Goal: Information Seeking & Learning: Learn about a topic

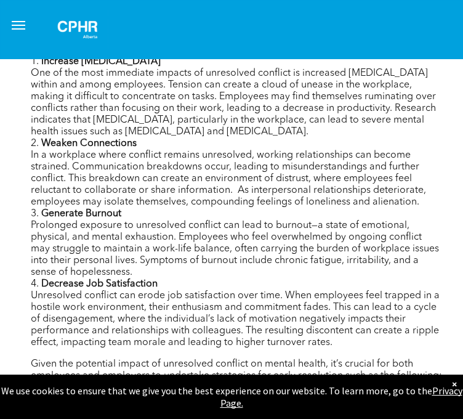
scroll to position [739, 0]
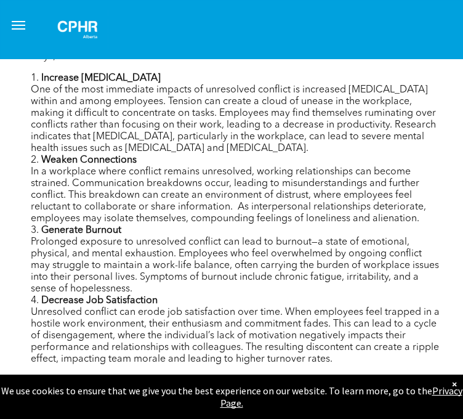
drag, startPoint x: 30, startPoint y: 157, endPoint x: 180, endPoint y: 187, distance: 153.2
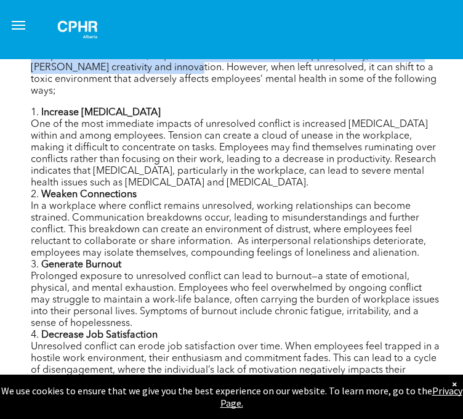
scroll to position [678, 0]
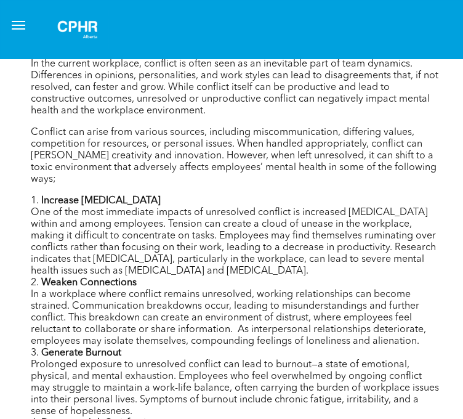
scroll to position [678, 0]
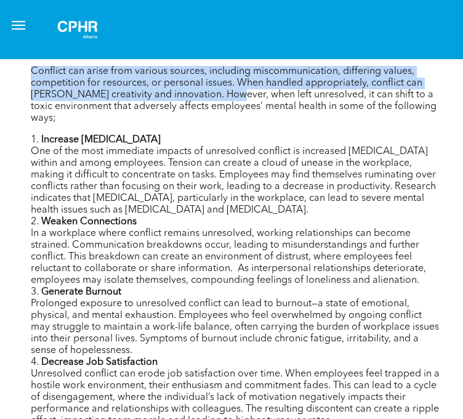
drag, startPoint x: 32, startPoint y: 222, endPoint x: 224, endPoint y: 246, distance: 193.7
click at [224, 124] on p "Conflict can arise from various sources, including miscommunication, differing …" at bounding box center [236, 95] width 411 height 59
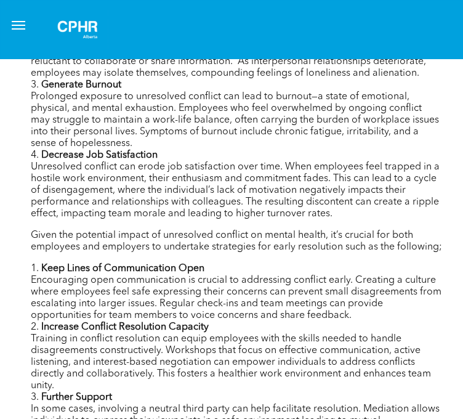
scroll to position [924, 0]
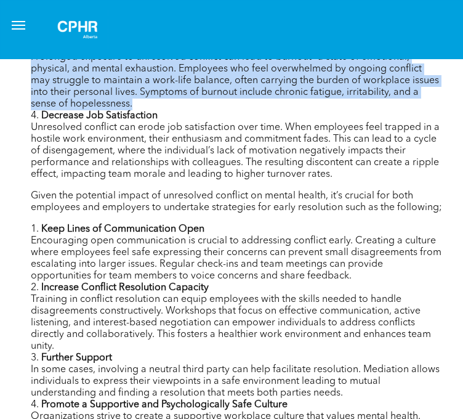
drag, startPoint x: 32, startPoint y: 194, endPoint x: 193, endPoint y: 246, distance: 168.9
click at [193, 110] on li "Generate Burnout Prolonged exposure to unresolved conflict can lead to burnout—…" at bounding box center [236, 75] width 411 height 70
copy li "Prolonged exposure to unresolved conflict can lead to burnout—a state of emotio…"
